Goal: Information Seeking & Learning: Learn about a topic

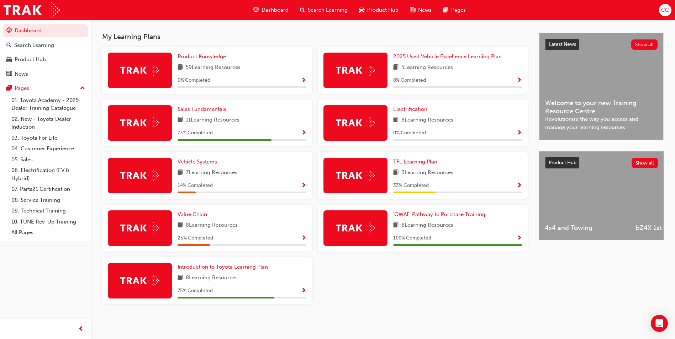
scroll to position [151, 0]
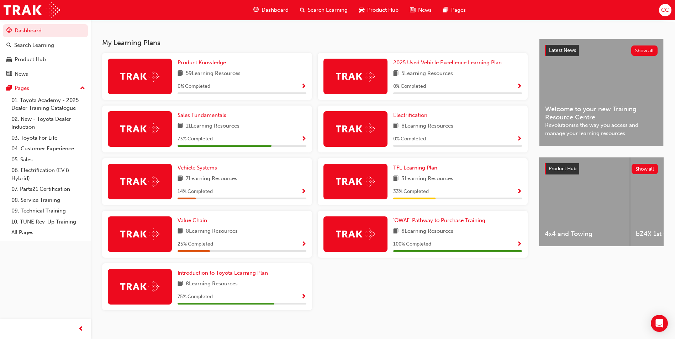
scroll to position [151, 0]
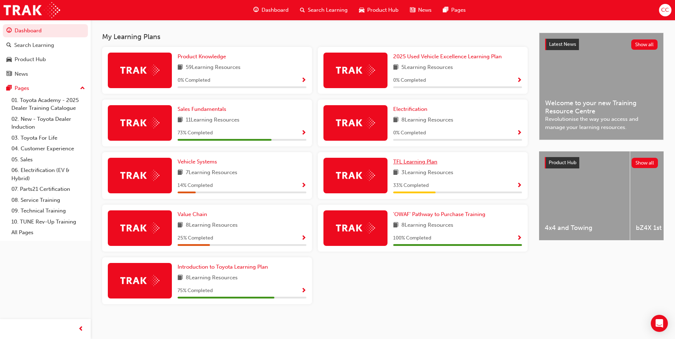
click at [408, 161] on span "TFL Learning Plan" at bounding box center [415, 162] width 44 height 6
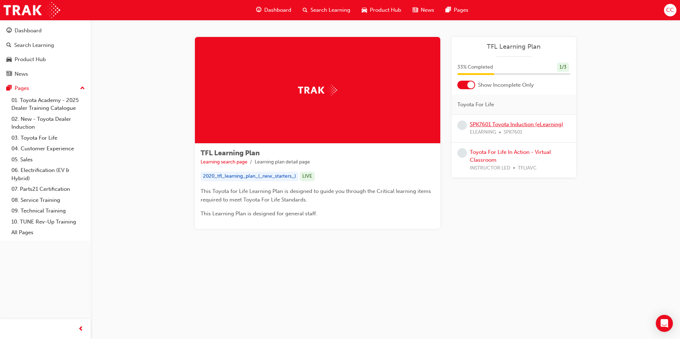
click at [517, 125] on link "SPK7601 Toyota Induction (eLearning)" at bounding box center [517, 124] width 94 height 6
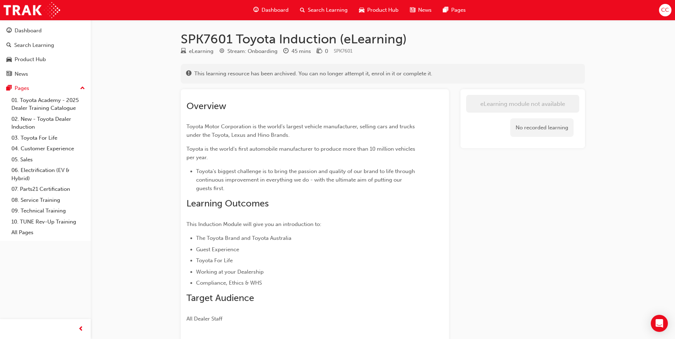
click at [279, 9] on span "Dashboard" at bounding box center [275, 10] width 27 height 8
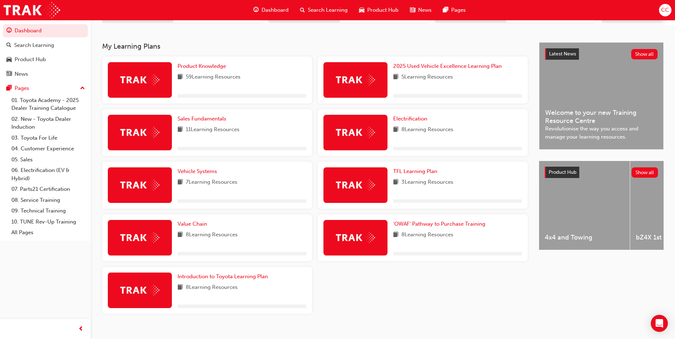
scroll to position [142, 0]
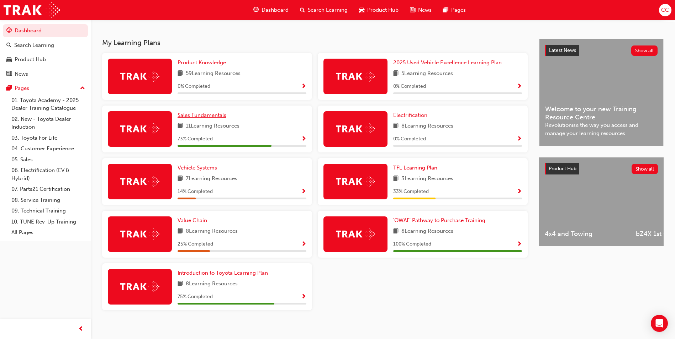
click at [199, 118] on span "Sales Fundamentals" at bounding box center [202, 115] width 49 height 6
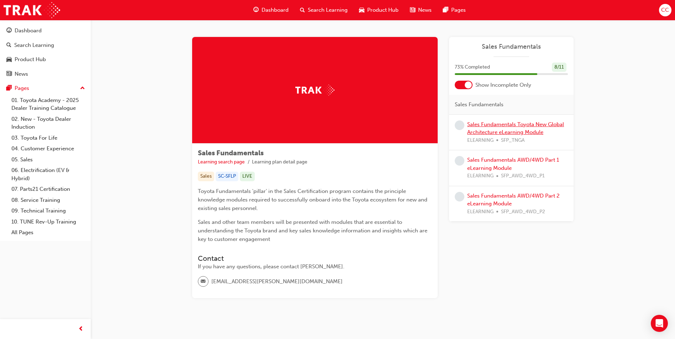
click at [481, 126] on link "Sales Fundamentals Toyota New Global Architecture eLearning Module" at bounding box center [515, 128] width 97 height 15
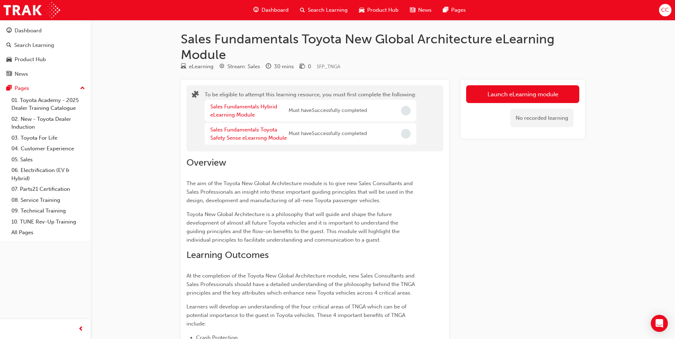
click at [275, 10] on span "Dashboard" at bounding box center [275, 10] width 27 height 8
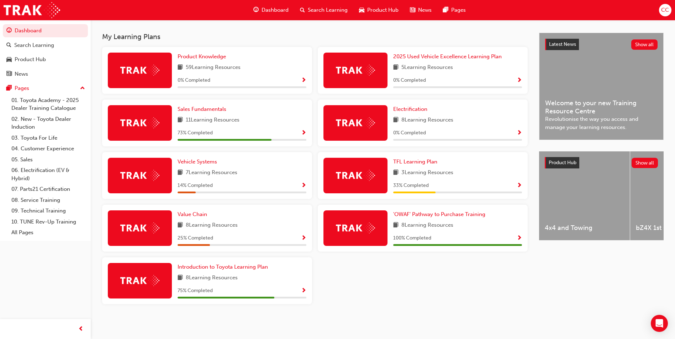
scroll to position [151, 0]
click at [196, 214] on span "Value Chain" at bounding box center [193, 214] width 30 height 6
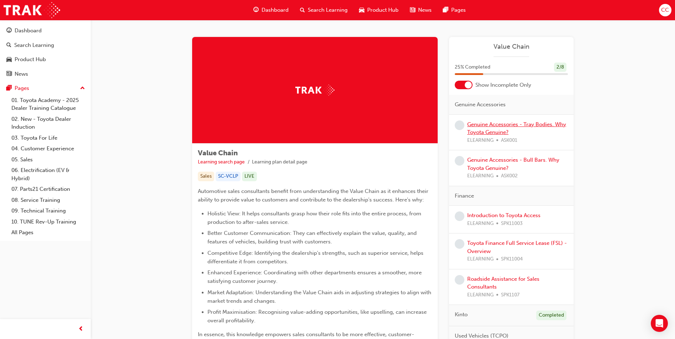
click at [496, 125] on link "Genuine Accessories - Tray Bodies. Why Toyota Genuine?" at bounding box center [516, 128] width 99 height 15
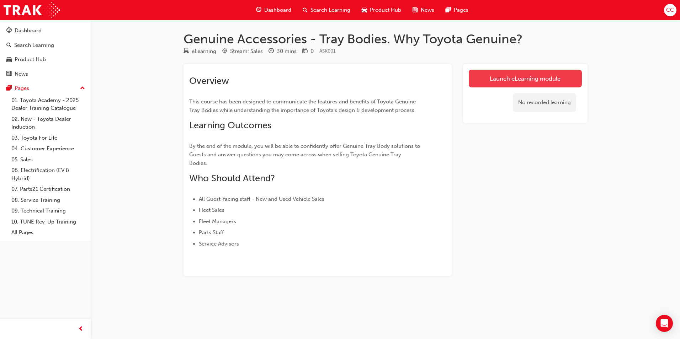
click at [506, 78] on link "Launch eLearning module" at bounding box center [525, 79] width 113 height 18
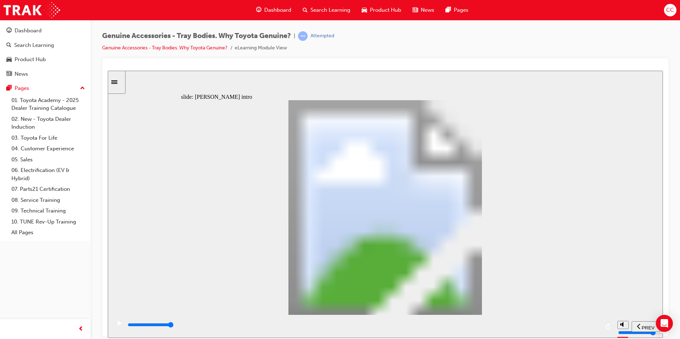
type input "21700"
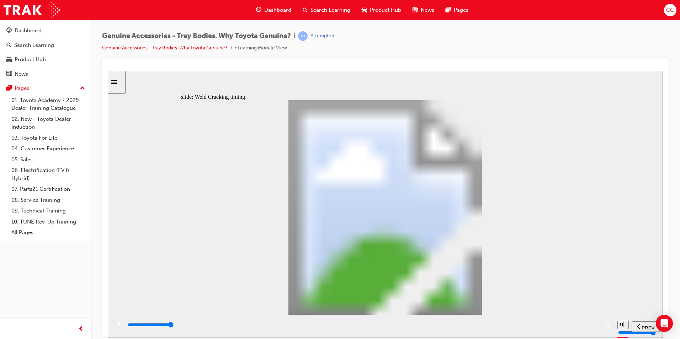
type input "3"
drag, startPoint x: 302, startPoint y: 250, endPoint x: 300, endPoint y: 228, distance: 21.5
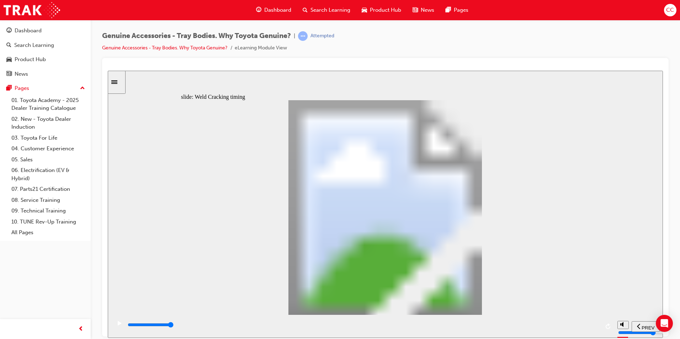
type input "8200"
drag, startPoint x: 203, startPoint y: 249, endPoint x: 240, endPoint y: 247, distance: 36.7
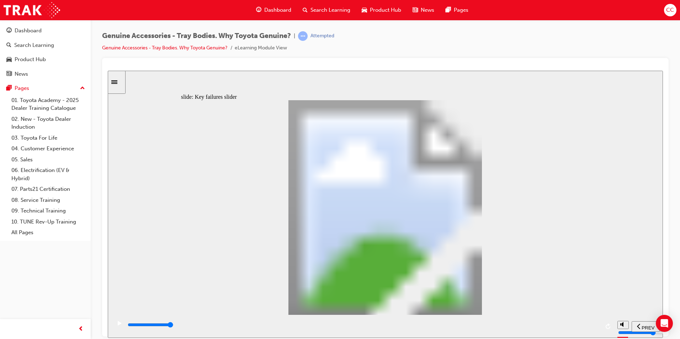
type input "2"
drag, startPoint x: 243, startPoint y: 246, endPoint x: 282, endPoint y: 249, distance: 39.3
type input "0"
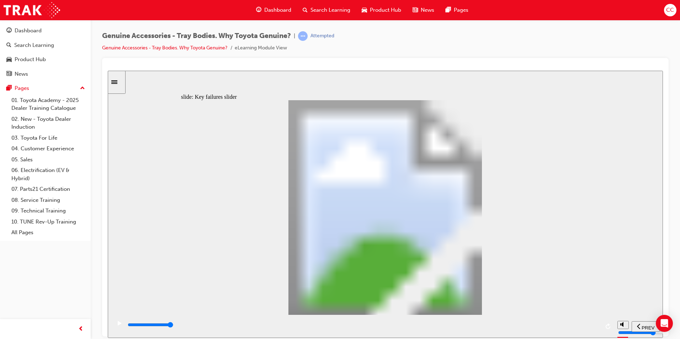
type input "3"
drag, startPoint x: 276, startPoint y: 244, endPoint x: 307, endPoint y: 244, distance: 31.3
drag, startPoint x: 320, startPoint y: 249, endPoint x: 429, endPoint y: 253, distance: 109.7
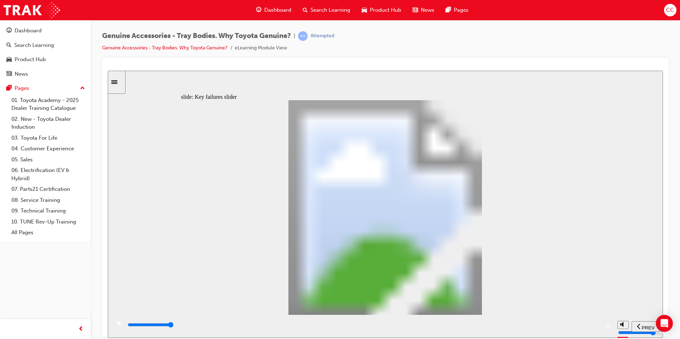
drag, startPoint x: 315, startPoint y: 243, endPoint x: 458, endPoint y: 247, distance: 143.4
drag, startPoint x: 320, startPoint y: 249, endPoint x: 437, endPoint y: 249, distance: 117.8
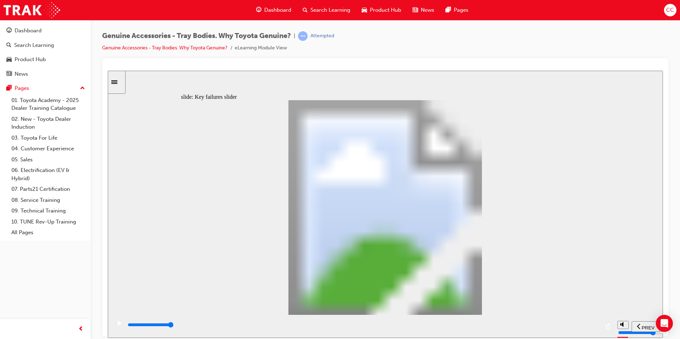
drag, startPoint x: 526, startPoint y: 201, endPoint x: 519, endPoint y: 181, distance: 20.8
drag, startPoint x: 321, startPoint y: 246, endPoint x: 437, endPoint y: 242, distance: 115.7
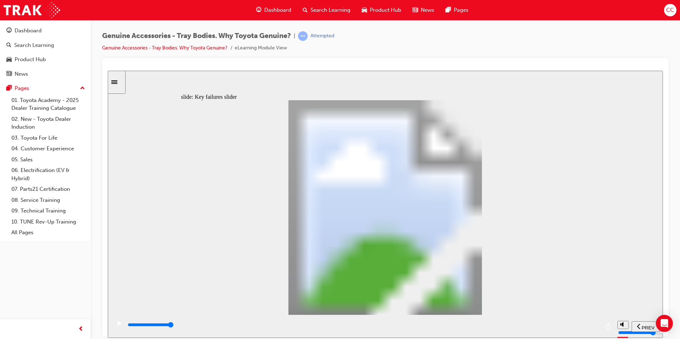
drag, startPoint x: 315, startPoint y: 244, endPoint x: 452, endPoint y: 238, distance: 137.1
drag, startPoint x: 439, startPoint y: 246, endPoint x: 428, endPoint y: 263, distance: 20.6
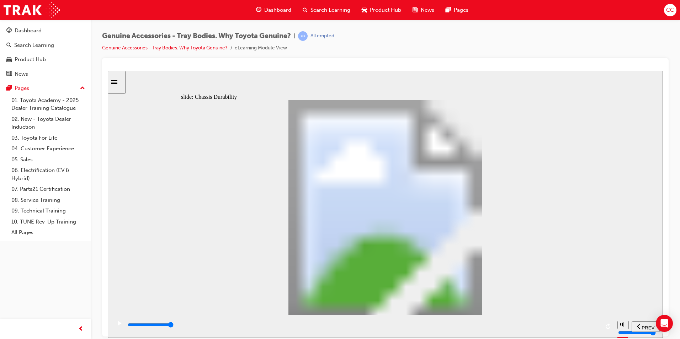
drag, startPoint x: 561, startPoint y: 327, endPoint x: 129, endPoint y: 329, distance: 432.3
click at [129, 329] on div "playback controls" at bounding box center [363, 325] width 473 height 8
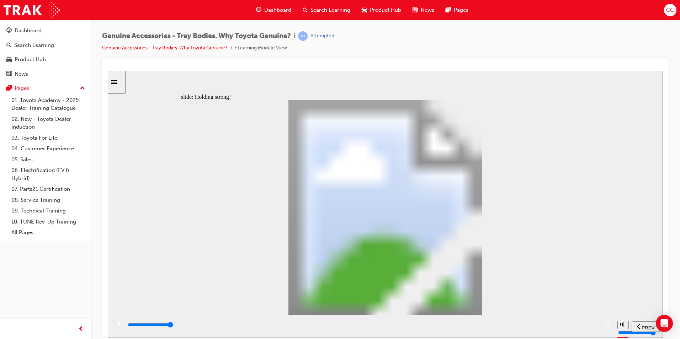
type input "12300"
radio input "true"
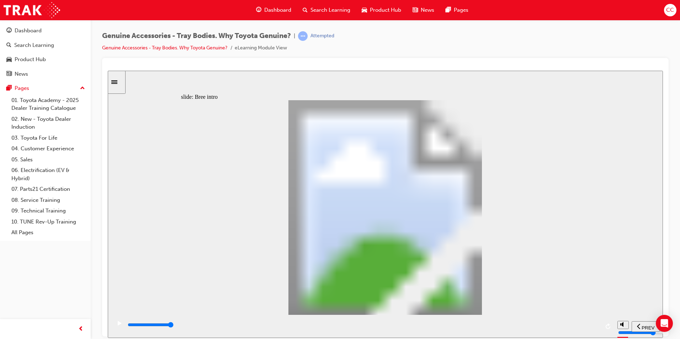
type input "0"
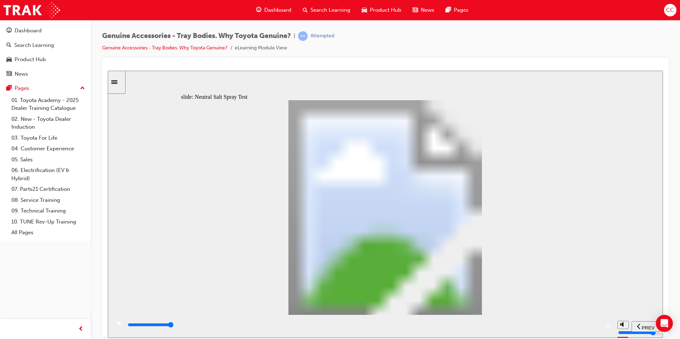
type input "1"
drag, startPoint x: 253, startPoint y: 253, endPoint x: 285, endPoint y: 252, distance: 31.7
type input "6300"
type input "5"
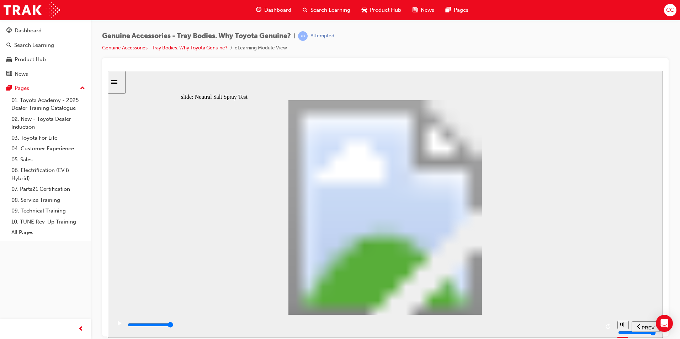
type input "0"
type input "6"
drag, startPoint x: 282, startPoint y: 245, endPoint x: 385, endPoint y: 237, distance: 103.5
type input "8000"
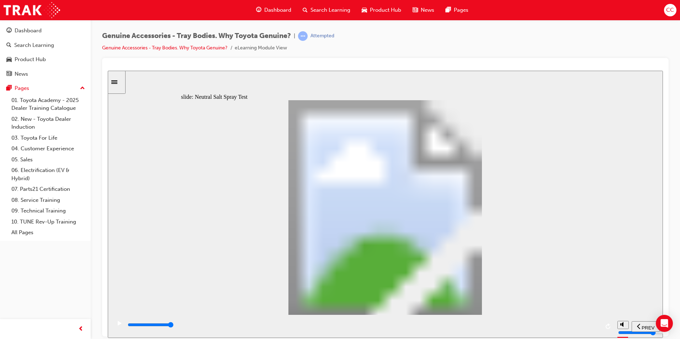
type input "7"
type input "0"
type input "8"
drag, startPoint x: 398, startPoint y: 243, endPoint x: 444, endPoint y: 244, distance: 45.9
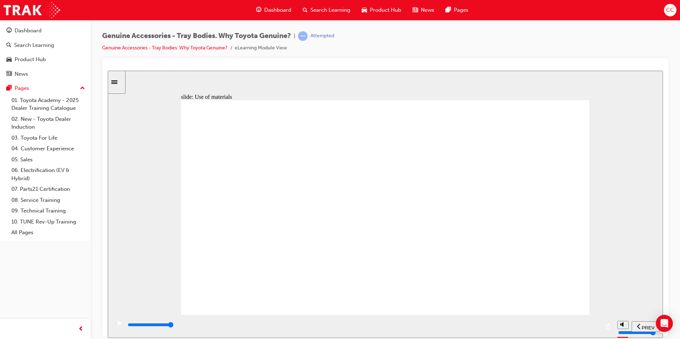
drag, startPoint x: 432, startPoint y: 249, endPoint x: 426, endPoint y: 246, distance: 5.9
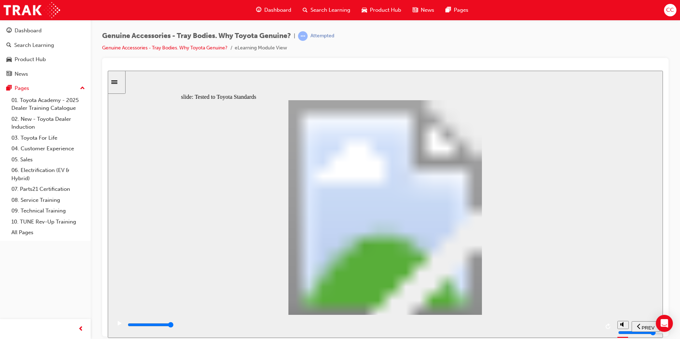
type input "13400"
radio input "true"
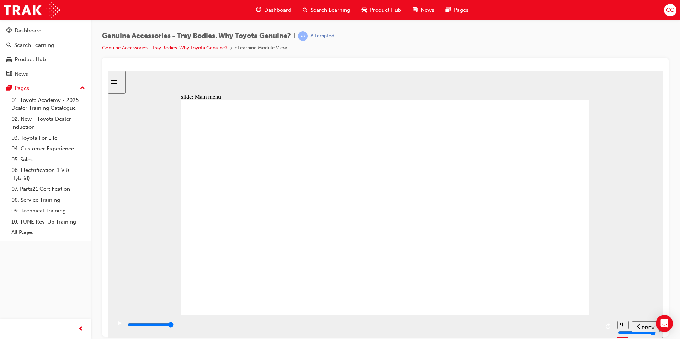
type input "10600"
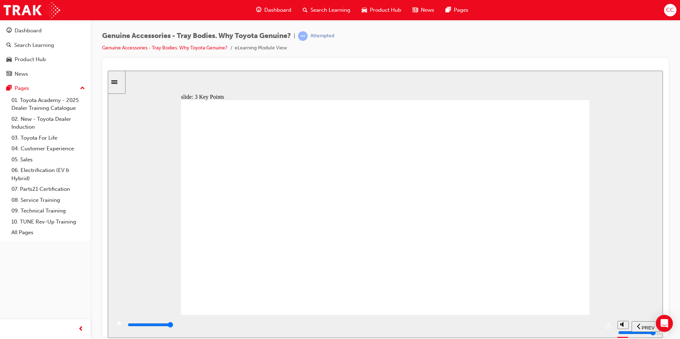
type input "8700"
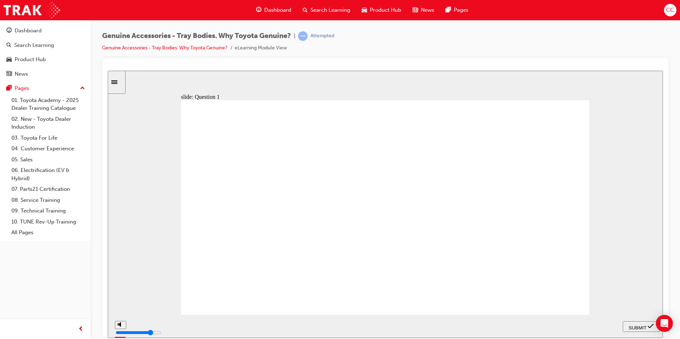
radio input "true"
click at [665, 326] on icon "Open Intercom Messenger" at bounding box center [664, 323] width 9 height 9
click at [644, 326] on span "SUBMIT" at bounding box center [638, 327] width 18 height 5
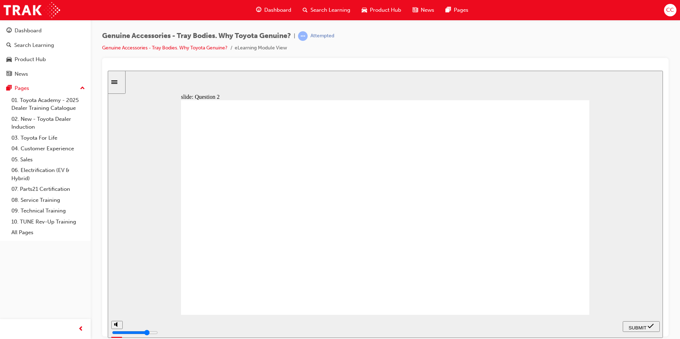
radio input "true"
click at [638, 325] on span "SUBMIT" at bounding box center [638, 327] width 18 height 5
radio input "true"
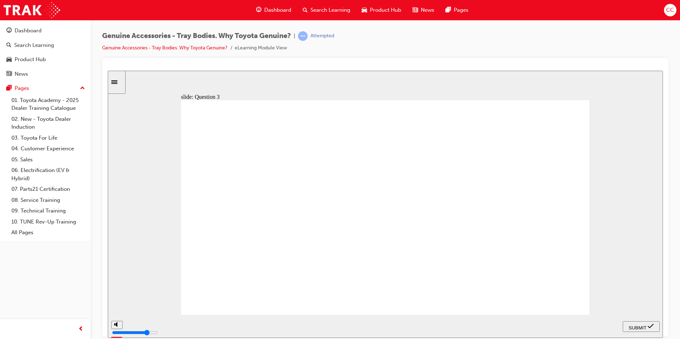
click at [632, 328] on span "SUBMIT" at bounding box center [638, 327] width 18 height 5
radio input "true"
click at [636, 325] on span "SUBMIT" at bounding box center [638, 327] width 18 height 5
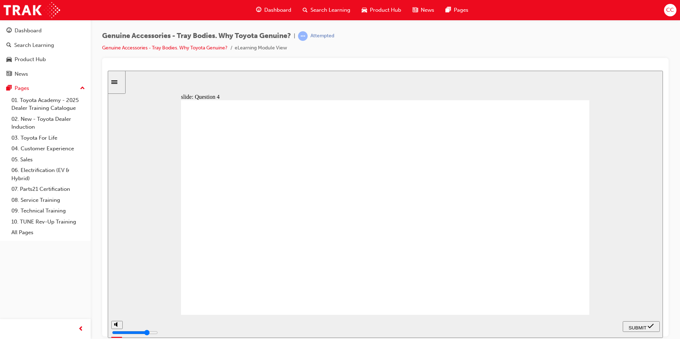
radio input "true"
click at [636, 325] on span "SUBMIT" at bounding box center [638, 327] width 18 height 5
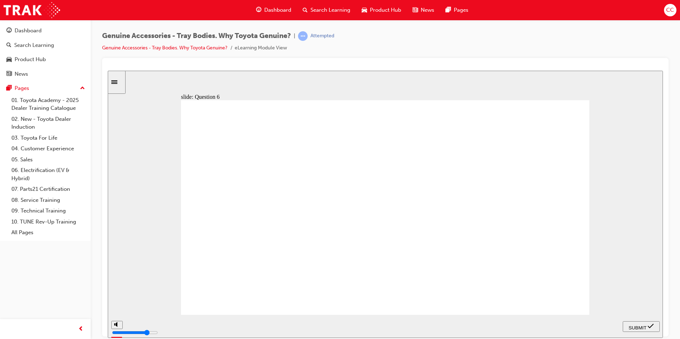
radio input "true"
radio input "false"
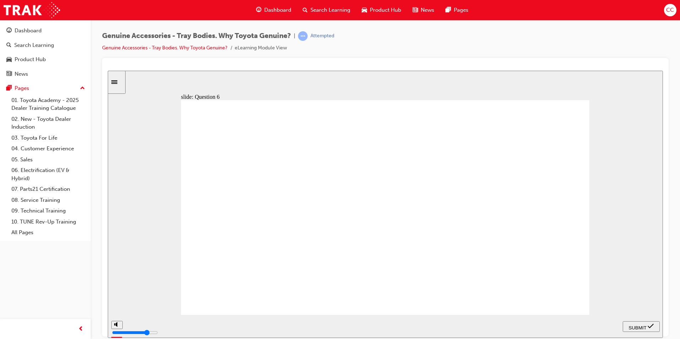
radio input "false"
radio input "true"
click at [633, 327] on span "SUBMIT" at bounding box center [638, 327] width 18 height 5
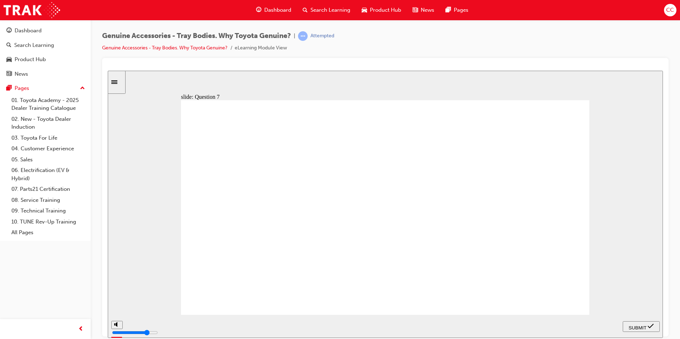
radio input "true"
click at [639, 327] on span "SUBMIT" at bounding box center [638, 327] width 18 height 5
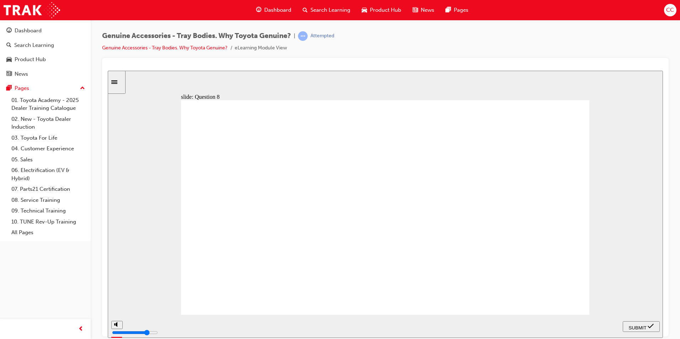
radio input "true"
click at [637, 326] on span "SUBMIT" at bounding box center [638, 327] width 18 height 5
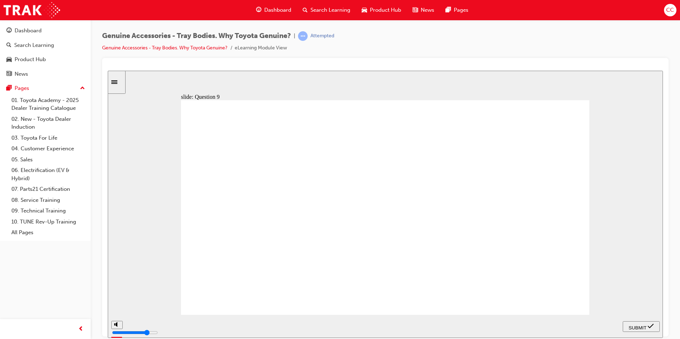
radio input "false"
radio input "true"
click at [637, 327] on span "SUBMIT" at bounding box center [638, 327] width 18 height 5
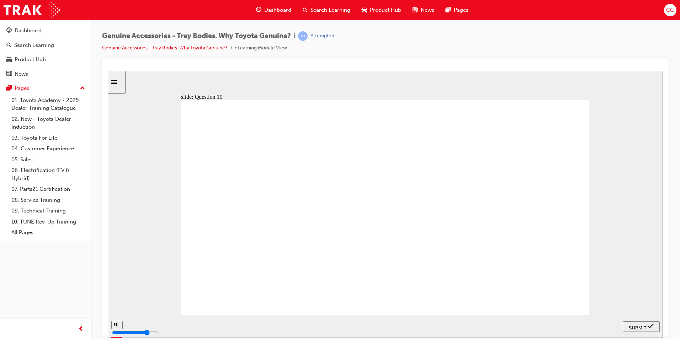
radio input "true"
click at [642, 325] on span "SUBMIT" at bounding box center [638, 327] width 18 height 5
type input "21500"
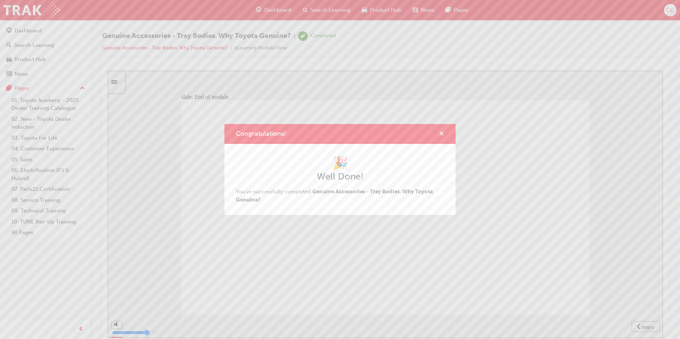
click at [442, 131] on span "cross-icon" at bounding box center [441, 134] width 5 height 6
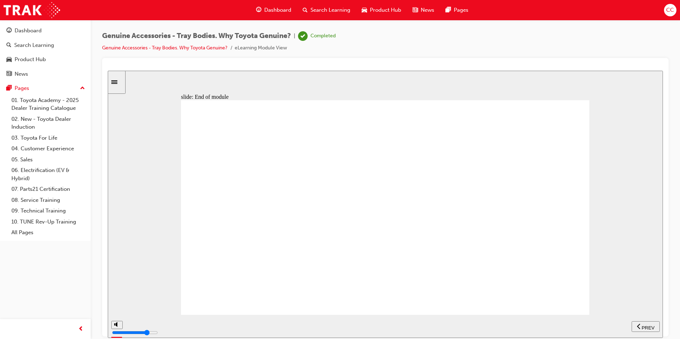
click at [275, 9] on span "Dashboard" at bounding box center [277, 10] width 27 height 8
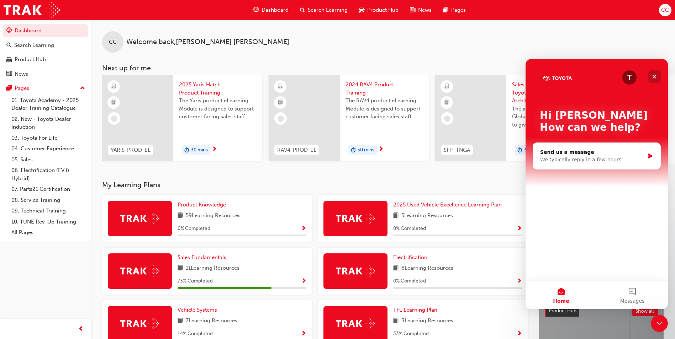
click at [655, 75] on icon "Close" at bounding box center [655, 77] width 6 height 6
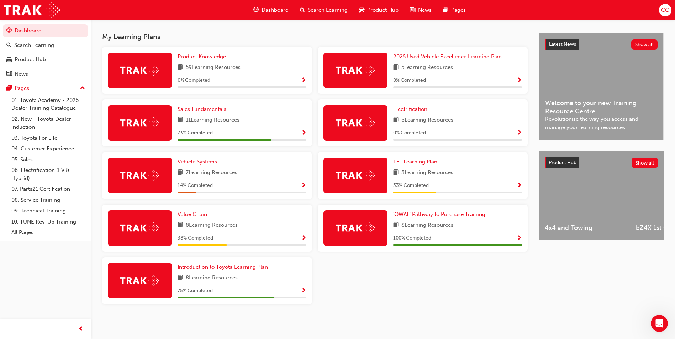
scroll to position [151, 0]
click at [203, 108] on span "Sales Fundamentals" at bounding box center [202, 109] width 49 height 6
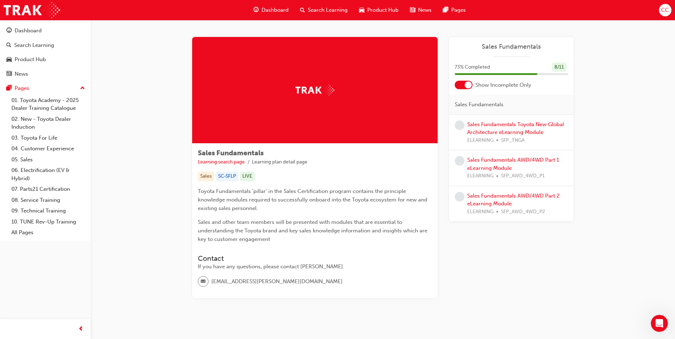
click at [278, 6] on span "Dashboard" at bounding box center [275, 10] width 27 height 8
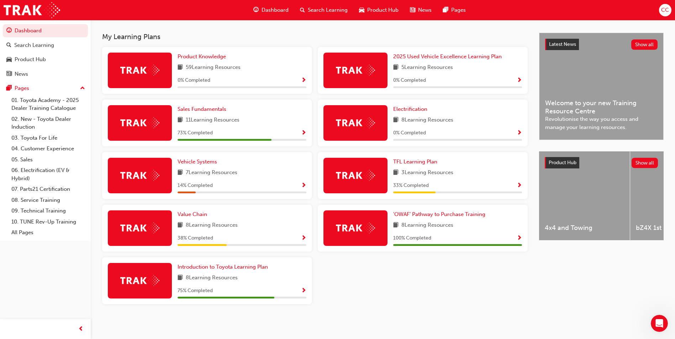
scroll to position [151, 0]
click at [202, 162] on span "Vehicle Systems" at bounding box center [197, 162] width 39 height 6
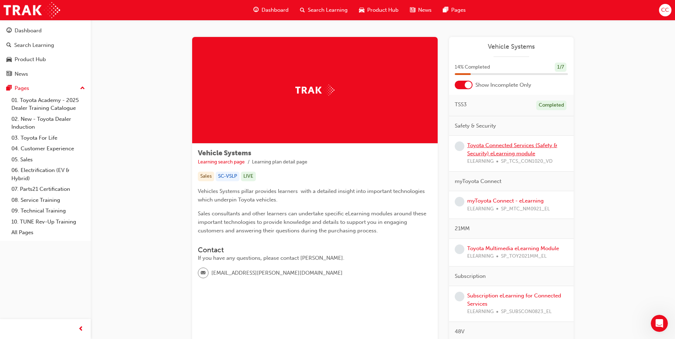
click at [497, 147] on link "Toyota Connected Services (Safety & Security) eLearning module" at bounding box center [512, 149] width 90 height 15
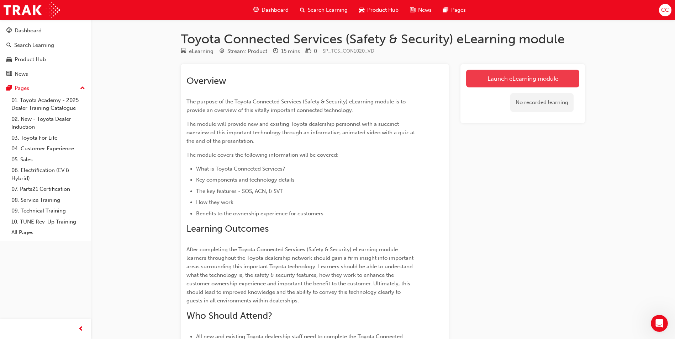
click at [495, 78] on link "Launch eLearning module" at bounding box center [522, 79] width 113 height 18
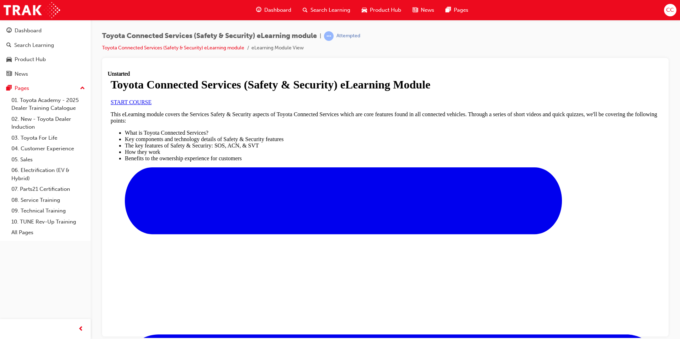
click at [152, 105] on span "START COURSE" at bounding box center [131, 102] width 41 height 6
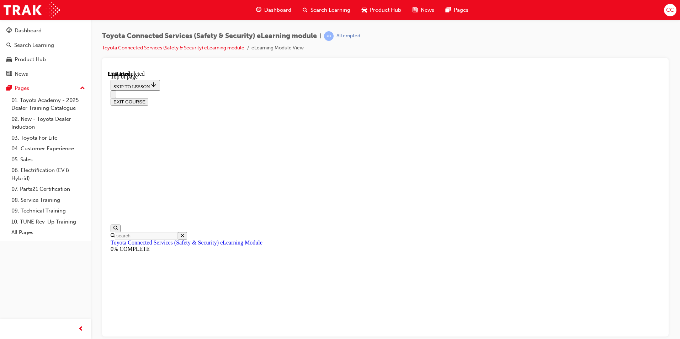
scroll to position [22, 0]
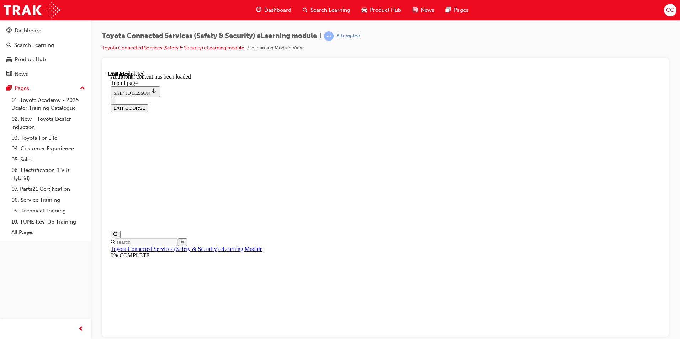
scroll to position [211, 0]
drag, startPoint x: 431, startPoint y: 191, endPoint x: 434, endPoint y: 190, distance: 3.7
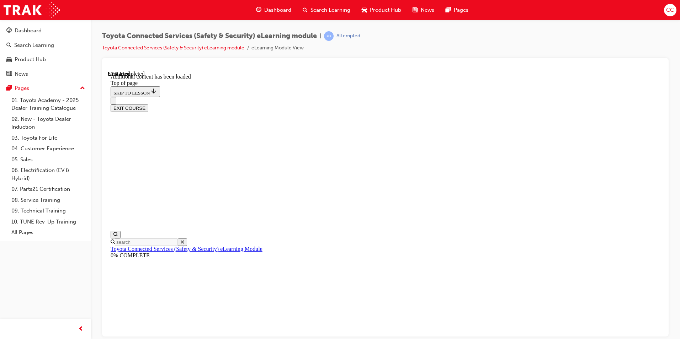
click at [114, 102] on icon "Close navigation menu" at bounding box center [114, 102] width 0 height 0
click at [148, 104] on button "EXIT COURSE" at bounding box center [130, 107] width 38 height 7
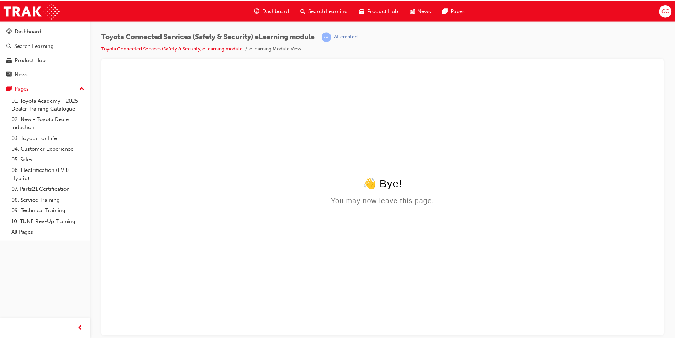
scroll to position [0, 0]
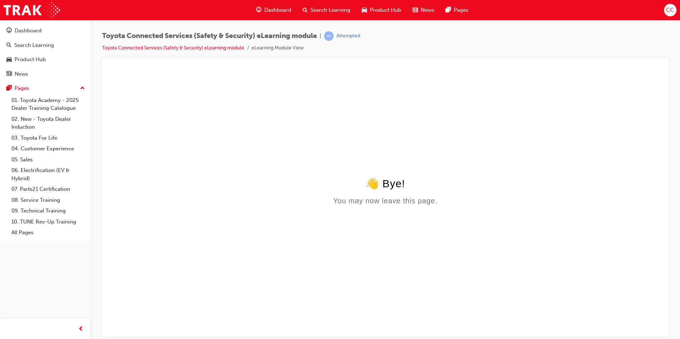
click at [431, 215] on body "👋 Bye! You may now leave this page." at bounding box center [386, 256] width 550 height 158
click at [216, 47] on link "Toyota Connected Services (Safety & Security) eLearning module" at bounding box center [173, 48] width 142 height 6
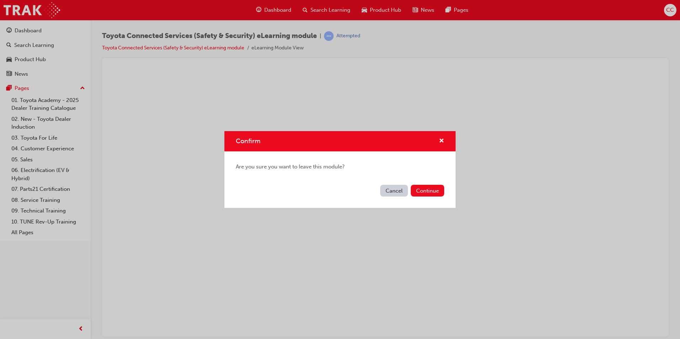
click at [388, 191] on button "Cancel" at bounding box center [394, 191] width 28 height 12
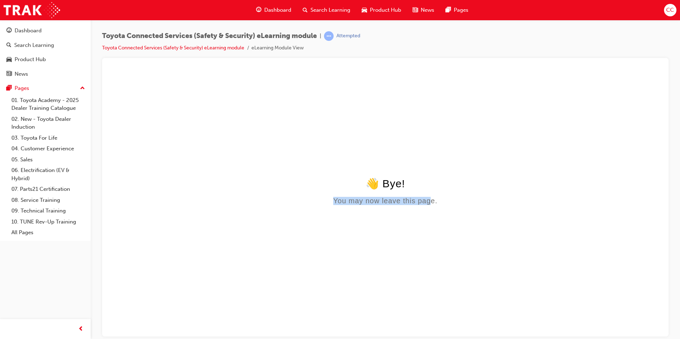
click at [433, 192] on div "👋 Bye! You may now leave this page." at bounding box center [386, 191] width 550 height 28
drag, startPoint x: 433, startPoint y: 192, endPoint x: 454, endPoint y: 192, distance: 20.3
click at [454, 192] on div "👋 Bye! You may now leave this page." at bounding box center [386, 191] width 550 height 28
click at [451, 191] on div "👋 Bye! You may now leave this page." at bounding box center [386, 191] width 550 height 28
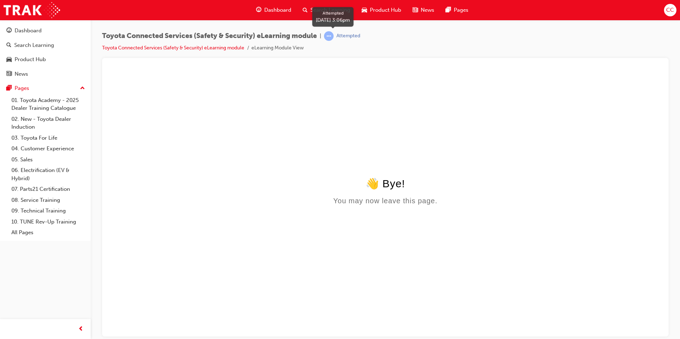
click at [333, 36] on span "learningRecordVerb_ATTEMPT-icon" at bounding box center [329, 36] width 10 height 10
click at [355, 35] on div "Attempted" at bounding box center [349, 36] width 24 height 7
click at [158, 47] on link "Toyota Connected Services (Safety & Security) eLearning module" at bounding box center [173, 48] width 142 height 6
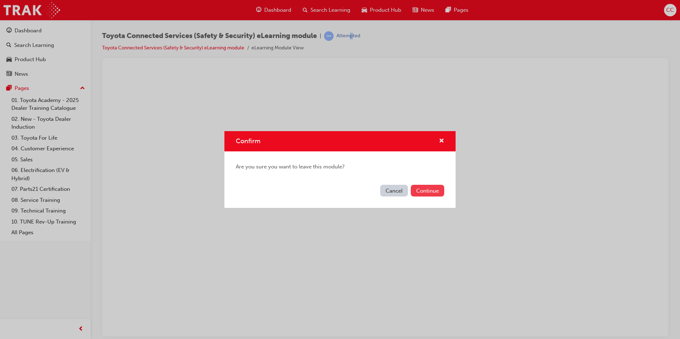
click at [427, 189] on button "Continue" at bounding box center [427, 191] width 33 height 12
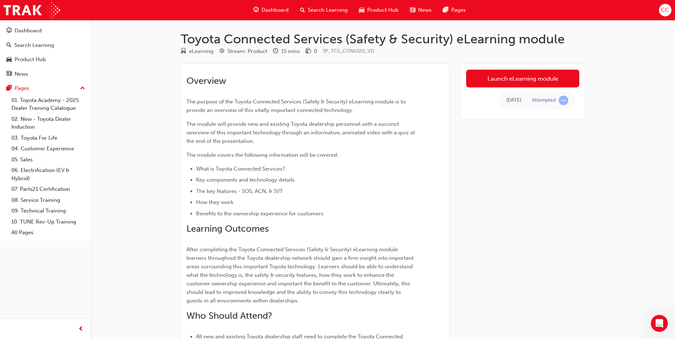
click at [515, 75] on link "Launch eLearning module" at bounding box center [522, 79] width 113 height 18
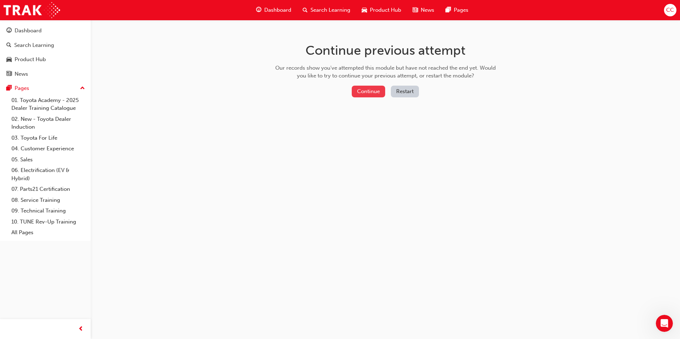
click at [377, 91] on button "Continue" at bounding box center [368, 92] width 33 height 12
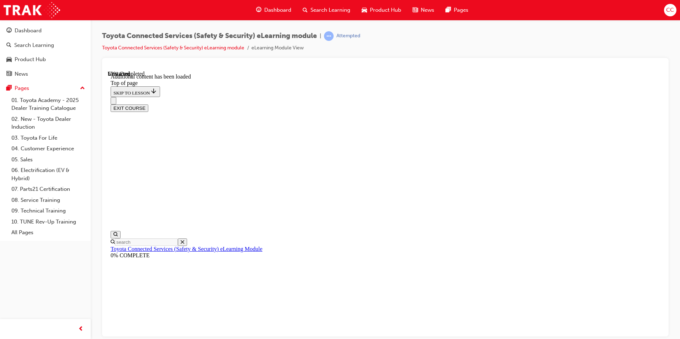
scroll to position [22, 0]
drag, startPoint x: 458, startPoint y: 197, endPoint x: 464, endPoint y: 204, distance: 9.1
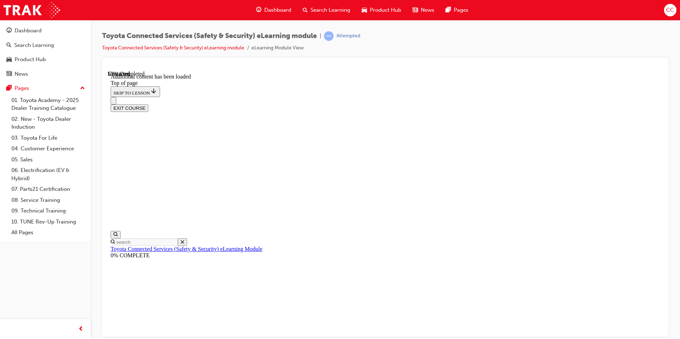
scroll to position [268, 0]
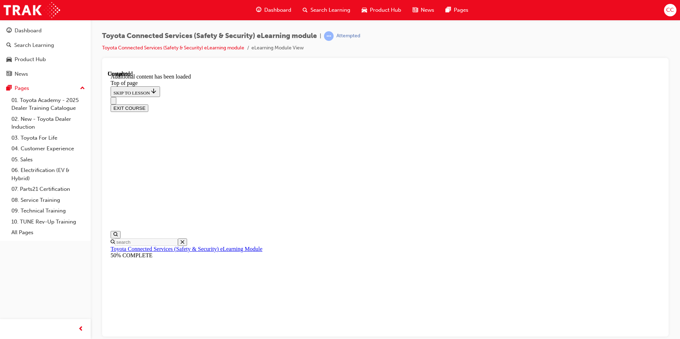
scroll to position [472, 0]
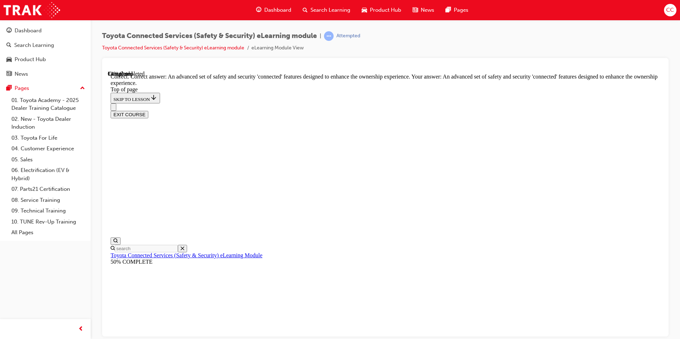
scroll to position [148, 0]
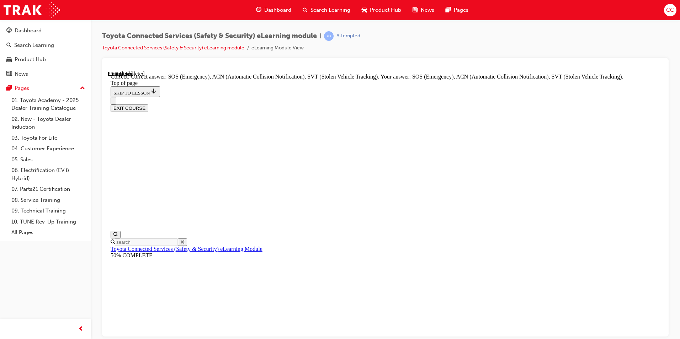
scroll to position [168, 0]
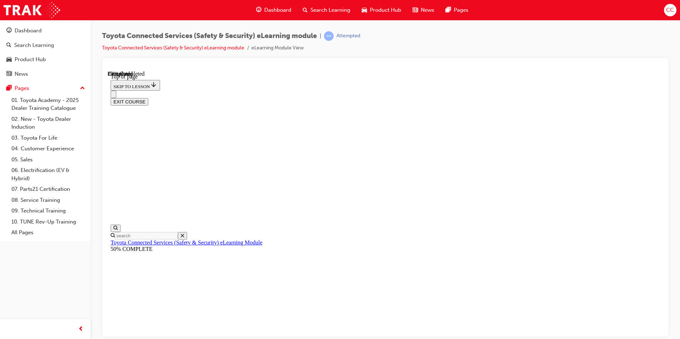
scroll to position [98, 0]
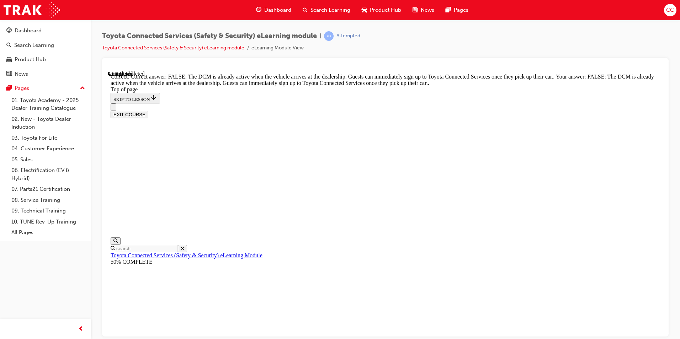
scroll to position [120, 0]
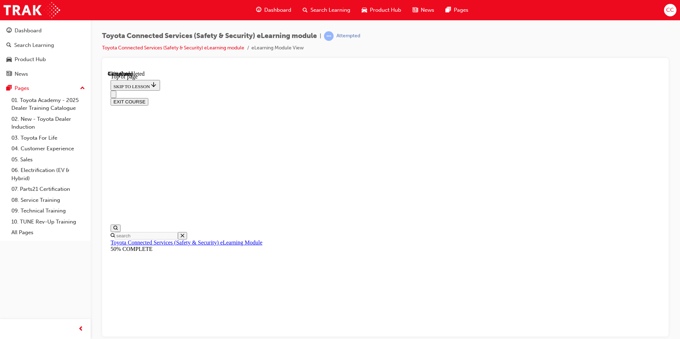
scroll to position [77, 0]
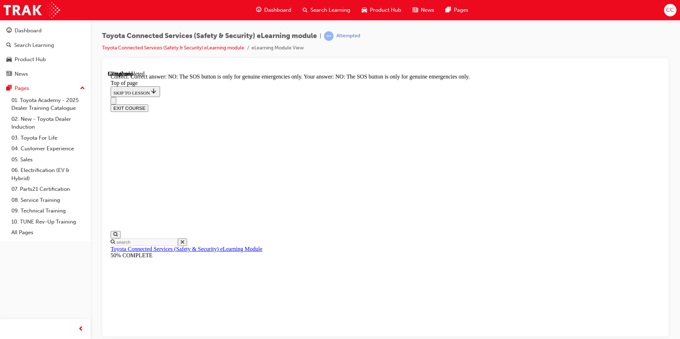
scroll to position [99, 0]
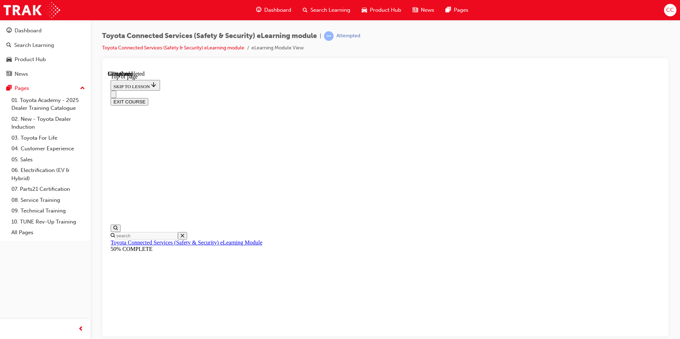
scroll to position [93, 0]
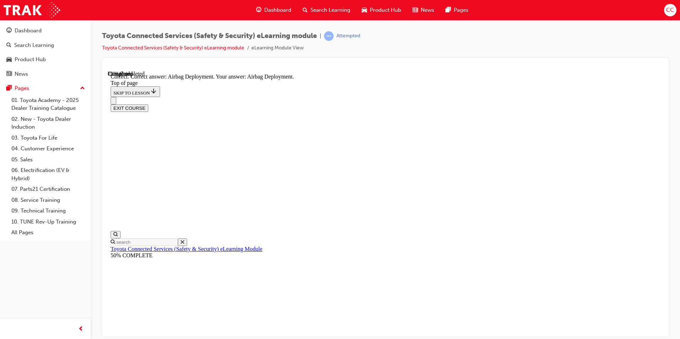
scroll to position [132, 0]
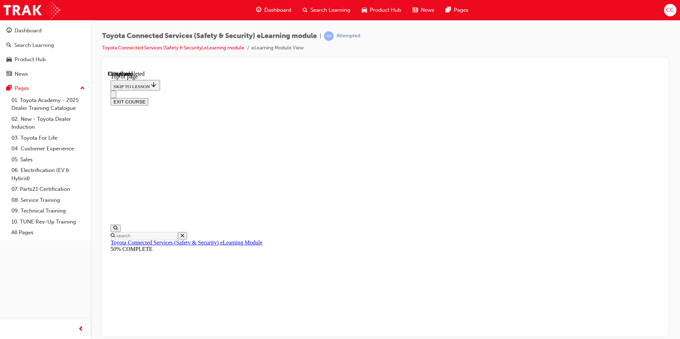
scroll to position [77, 0]
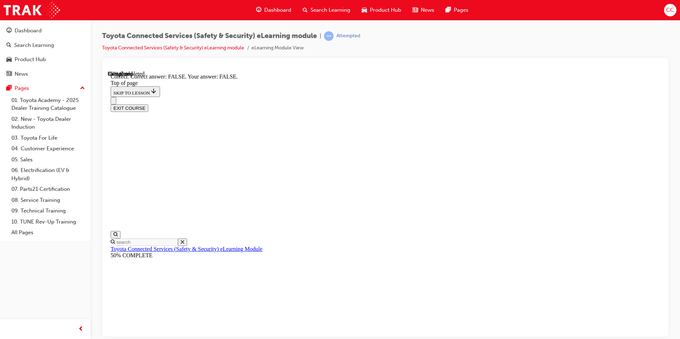
scroll to position [99, 0]
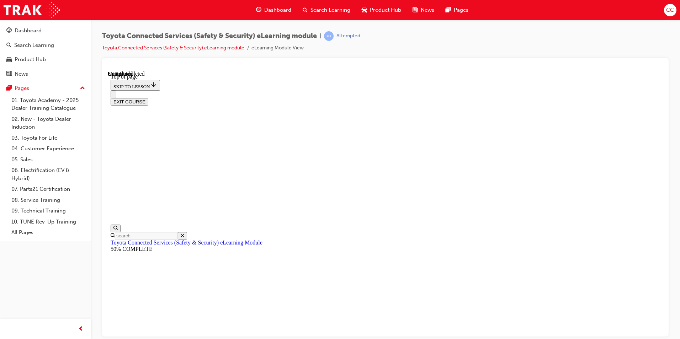
scroll to position [93, 0]
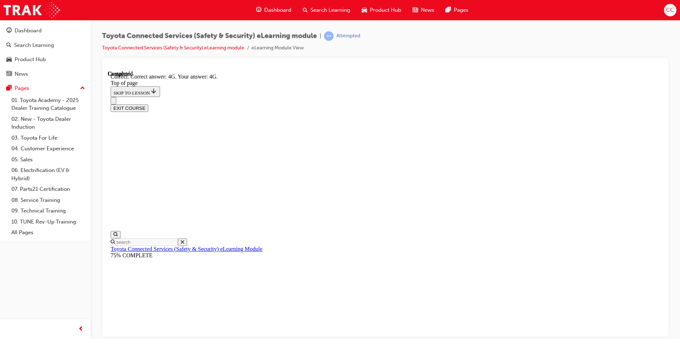
scroll to position [144, 0]
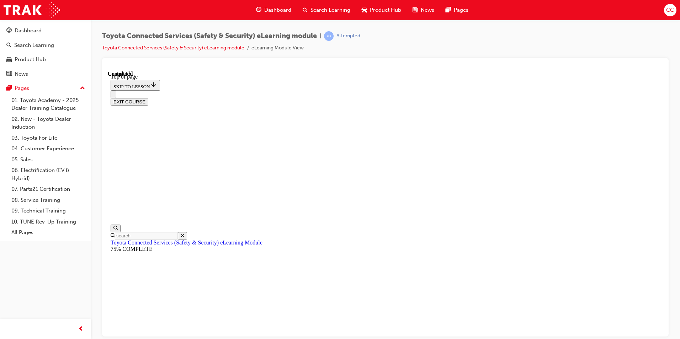
scroll to position [119, 0]
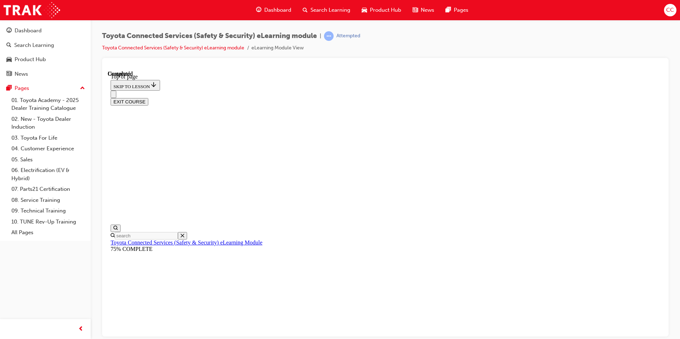
drag, startPoint x: 302, startPoint y: 276, endPoint x: 250, endPoint y: 278, distance: 52.0
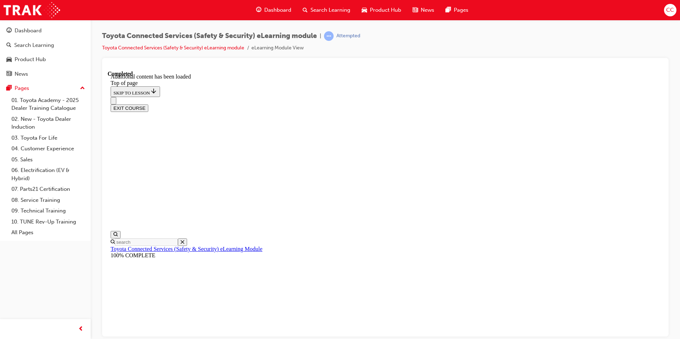
scroll to position [203, 0]
click at [148, 104] on button "EXIT COURSE" at bounding box center [130, 107] width 38 height 7
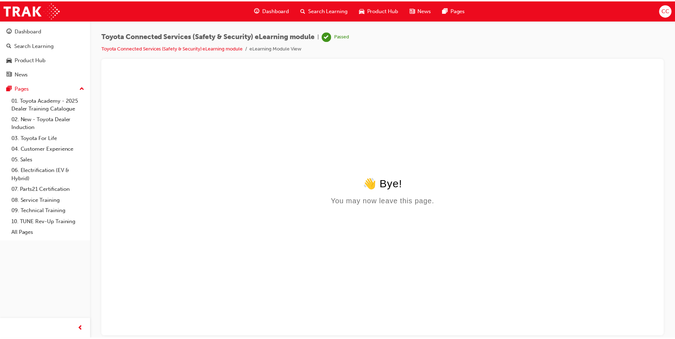
scroll to position [0, 0]
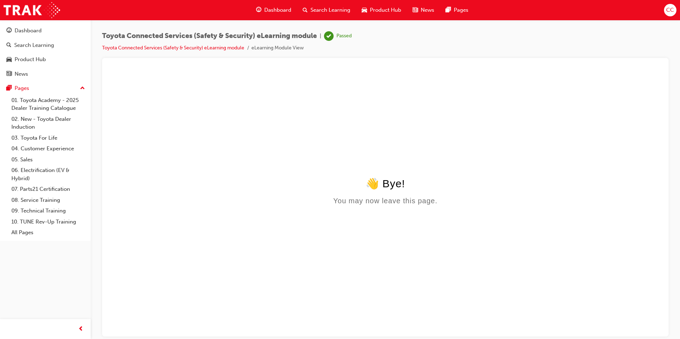
click at [278, 4] on div "Dashboard" at bounding box center [273, 10] width 47 height 15
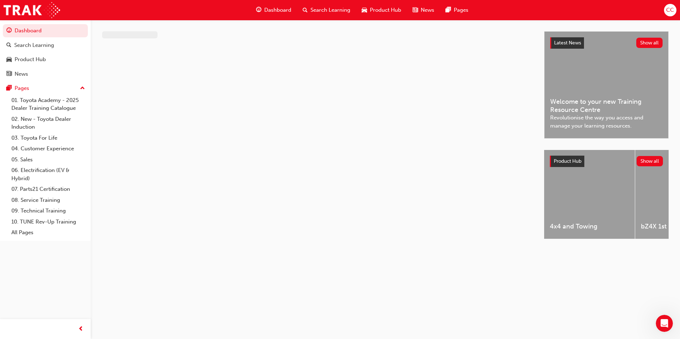
click at [280, 10] on span "Dashboard" at bounding box center [277, 10] width 27 height 8
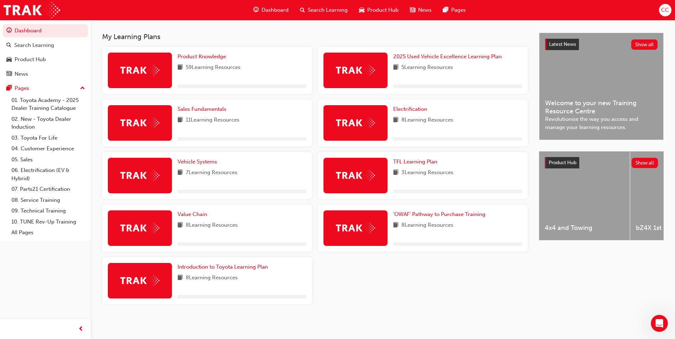
scroll to position [151, 0]
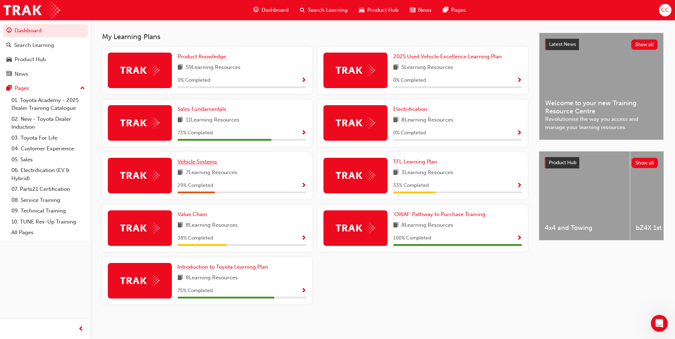
click at [194, 162] on span "Vehicle Systems" at bounding box center [197, 162] width 39 height 6
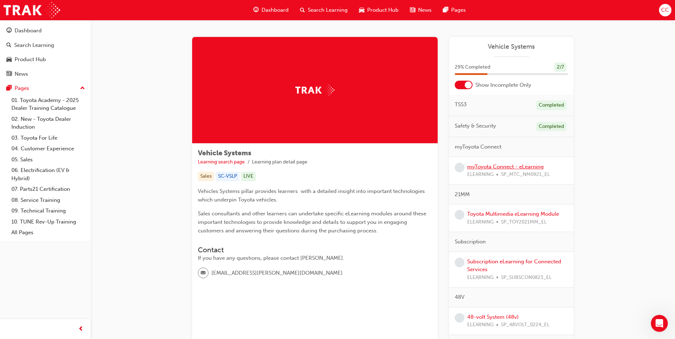
click at [501, 168] on link "myToyota Connect - eLearning" at bounding box center [505, 167] width 77 height 6
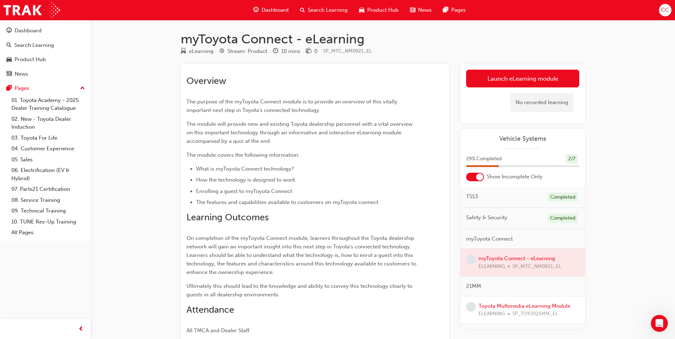
click at [503, 259] on div at bounding box center [522, 262] width 125 height 27
click at [517, 77] on link "Launch eLearning module" at bounding box center [522, 79] width 113 height 18
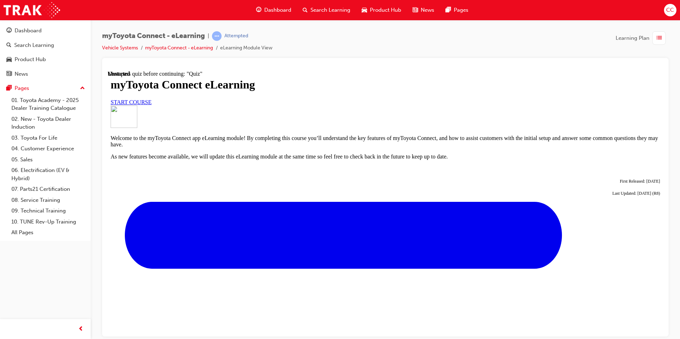
click at [152, 105] on link "START COURSE" at bounding box center [131, 102] width 41 height 6
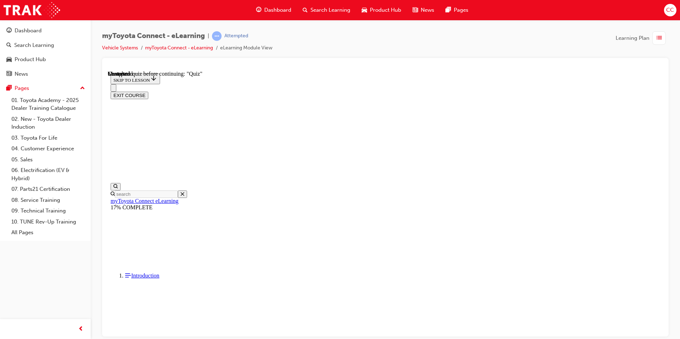
scroll to position [608, 0]
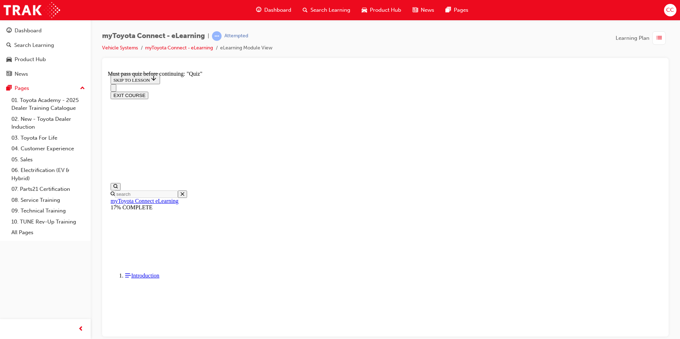
drag, startPoint x: 519, startPoint y: 125, endPoint x: 491, endPoint y: 132, distance: 29.1
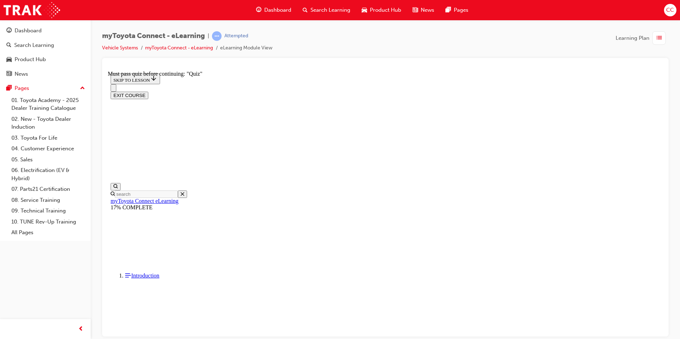
click at [368, 40] on div "myToyota Connect - eLearning | Attempted Vehicle Systems myToyota Connect - eLe…" at bounding box center [385, 44] width 567 height 27
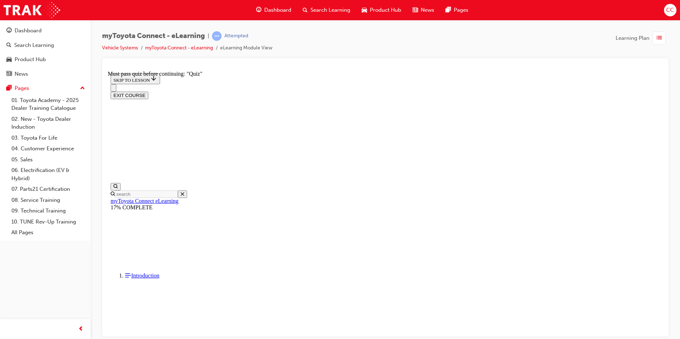
scroll to position [1236, 0]
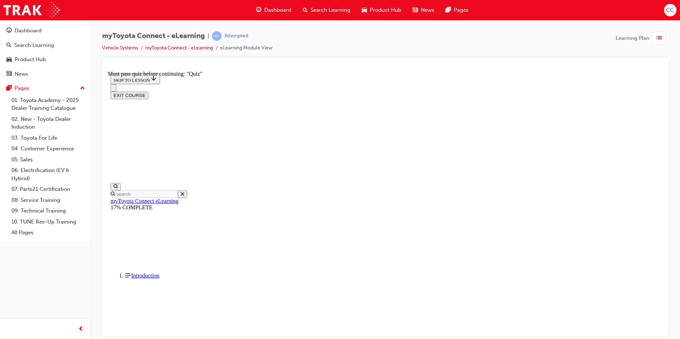
scroll to position [1236, 0]
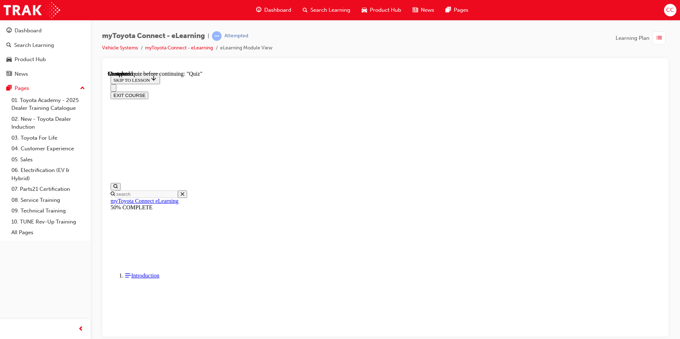
scroll to position [187, 0]
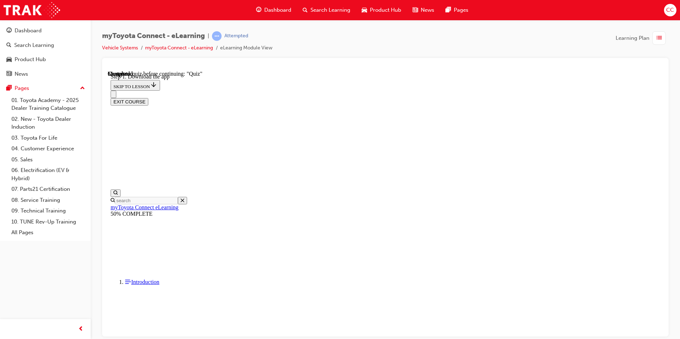
scroll to position [147, 0]
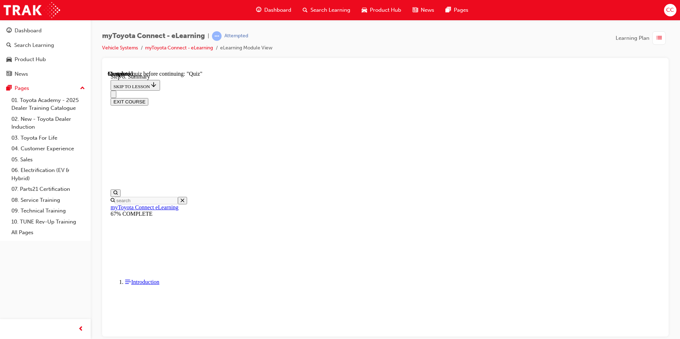
scroll to position [520, 0]
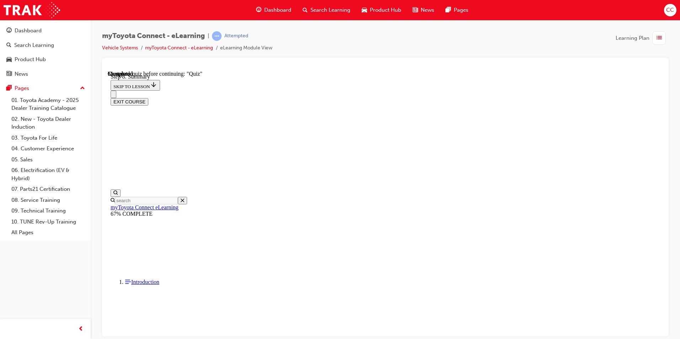
scroll to position [22, 0]
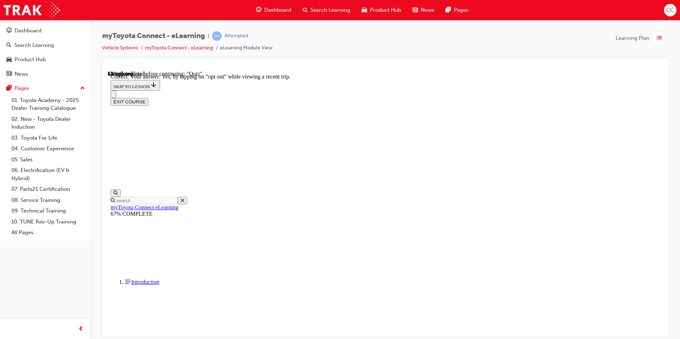
scroll to position [69, 0]
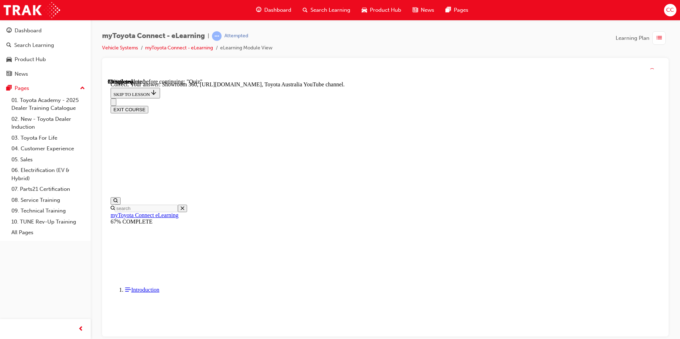
scroll to position [133, 0]
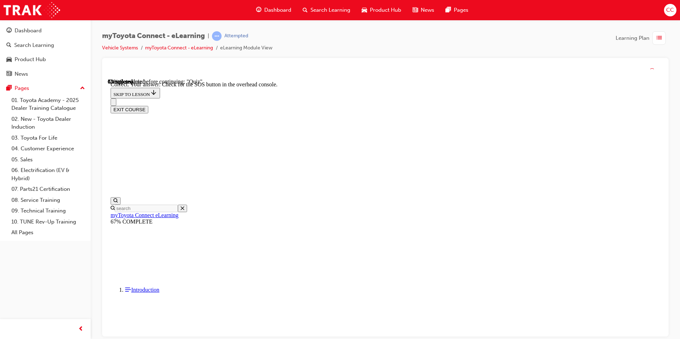
scroll to position [97, 0]
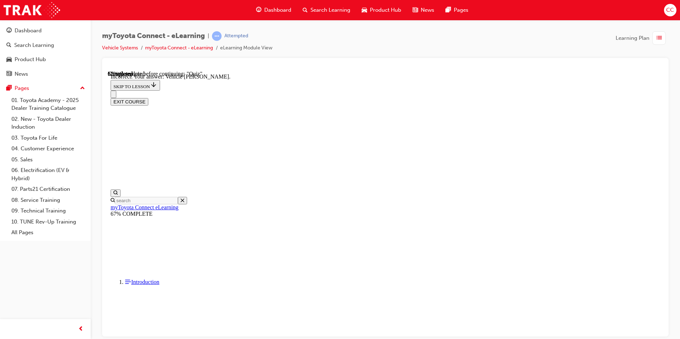
scroll to position [126, 0]
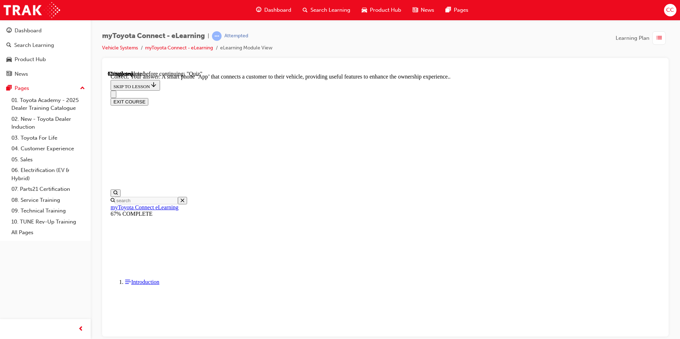
scroll to position [119, 0]
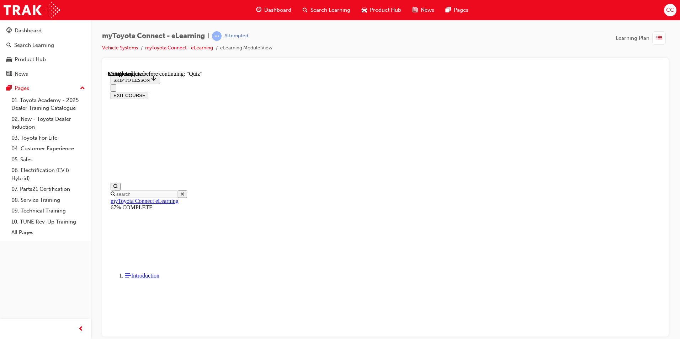
scroll to position [49, 0]
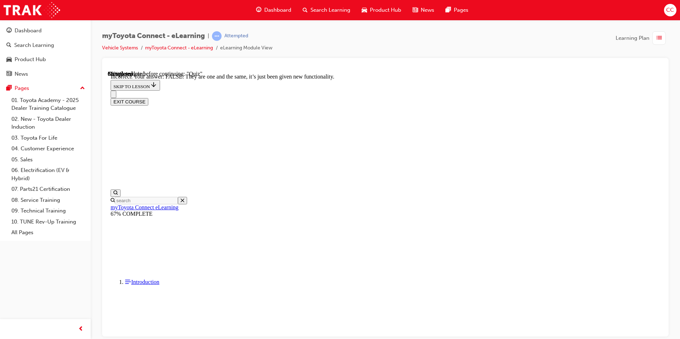
scroll to position [71, 0]
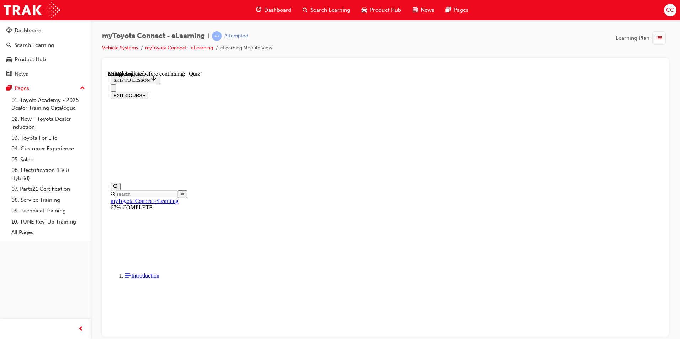
scroll to position [64, 0]
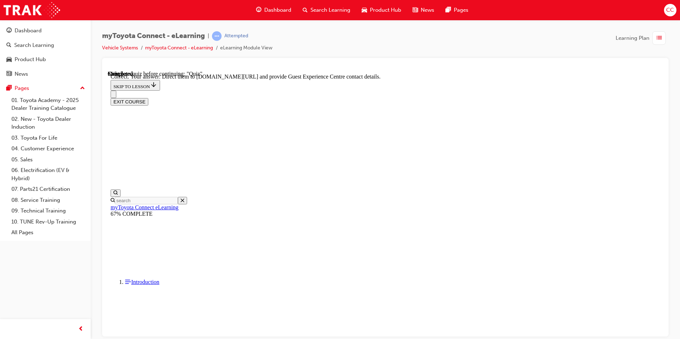
scroll to position [133, 0]
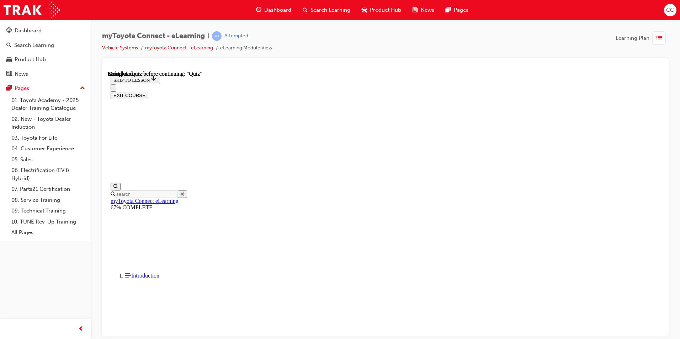
scroll to position [119, 0]
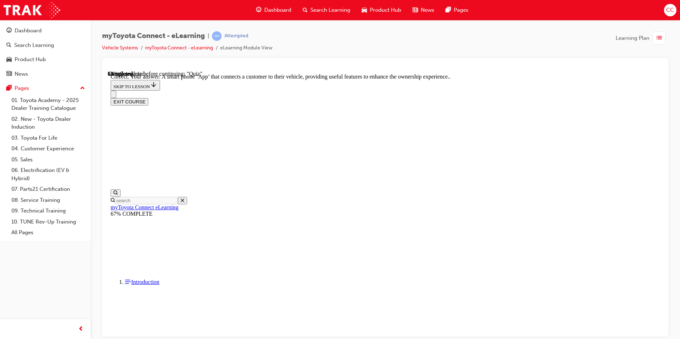
scroll to position [119, 0]
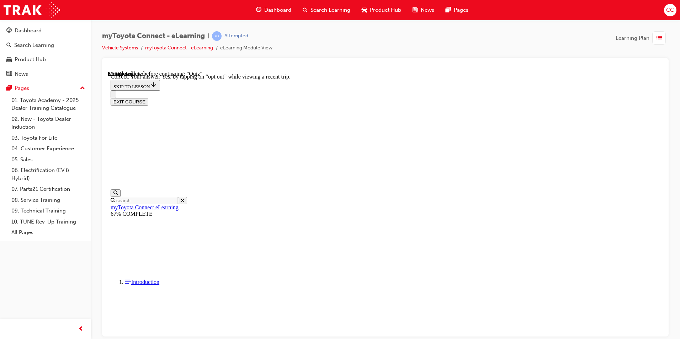
scroll to position [69, 0]
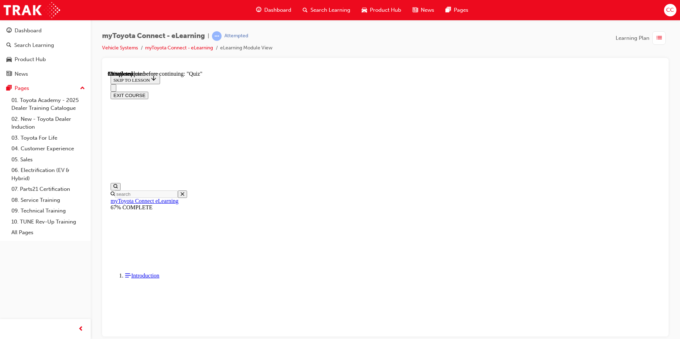
scroll to position [62, 0]
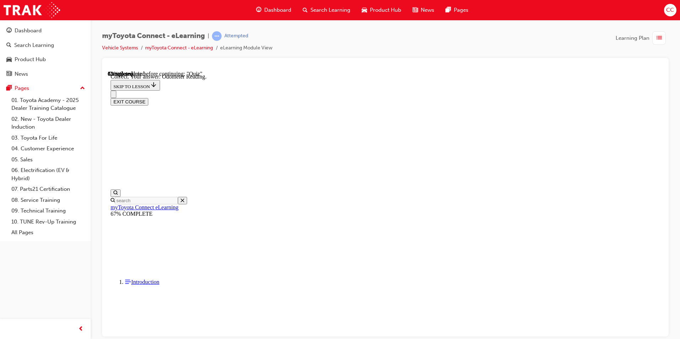
scroll to position [126, 0]
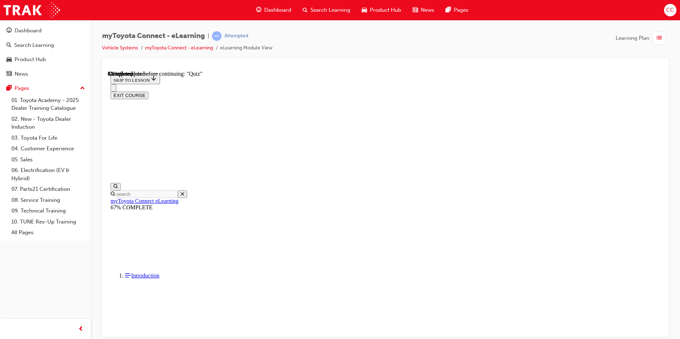
scroll to position [36, 0]
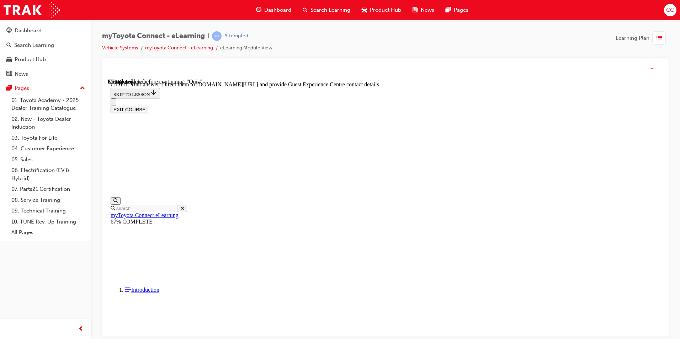
scroll to position [133, 0]
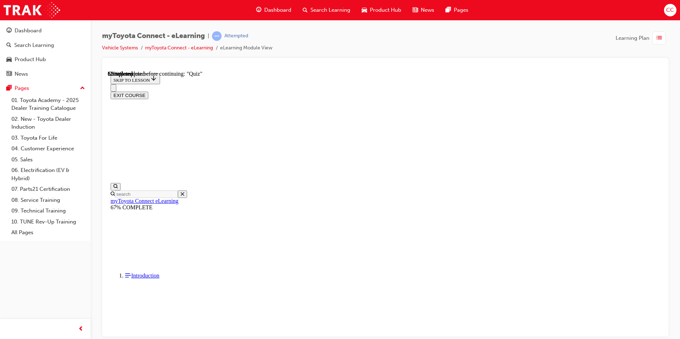
scroll to position [49, 0]
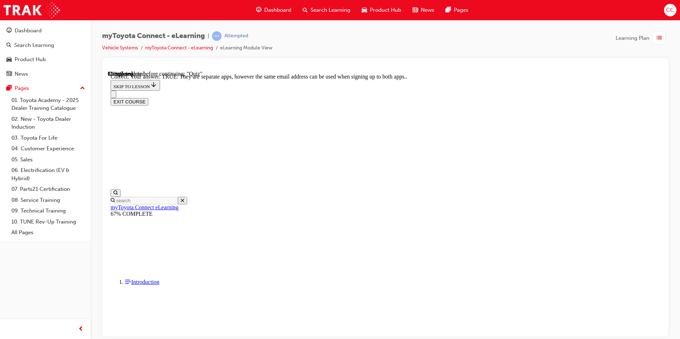
scroll to position [71, 0]
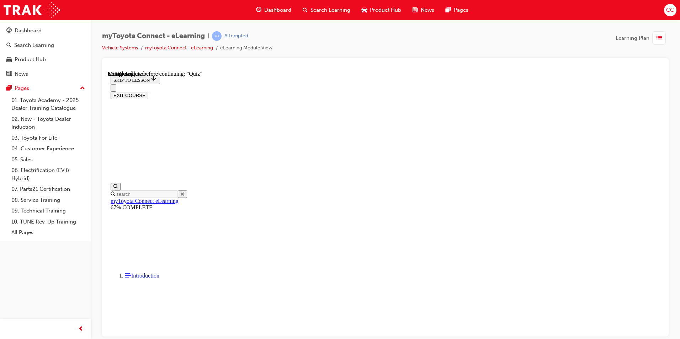
scroll to position [64, 0]
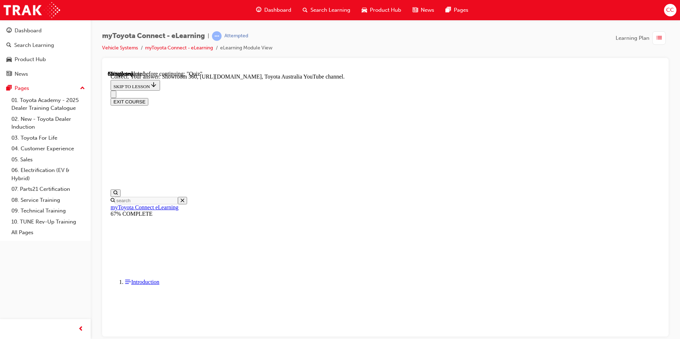
scroll to position [133, 0]
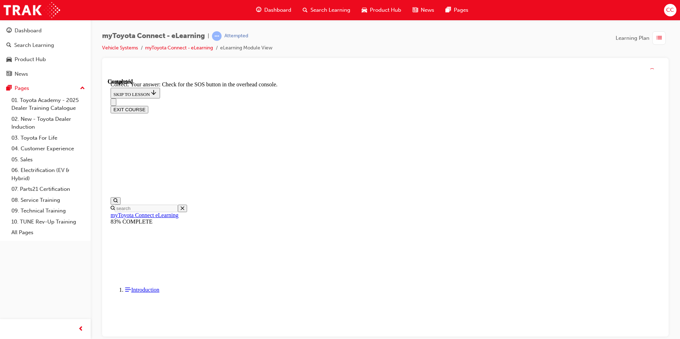
scroll to position [97, 0]
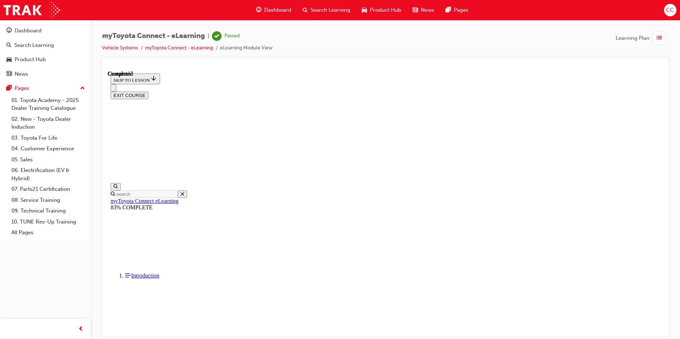
scroll to position [119, 0]
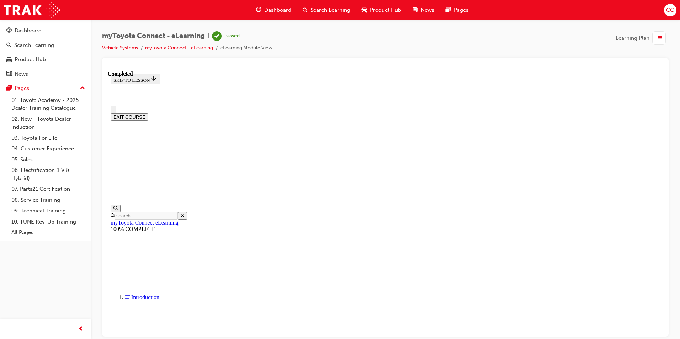
click at [148, 113] on button "EXIT COURSE" at bounding box center [130, 116] width 38 height 7
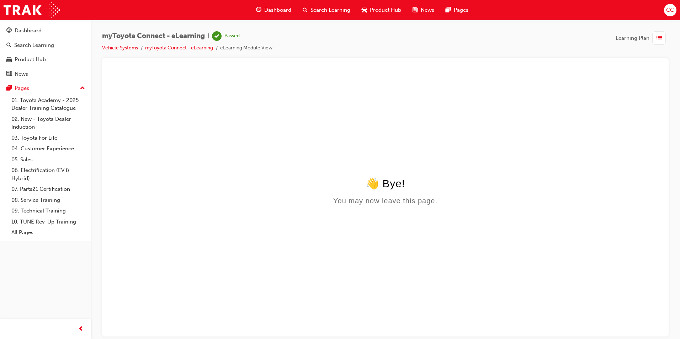
click at [281, 7] on span "Dashboard" at bounding box center [277, 10] width 27 height 8
